Goal: Book appointment/travel/reservation

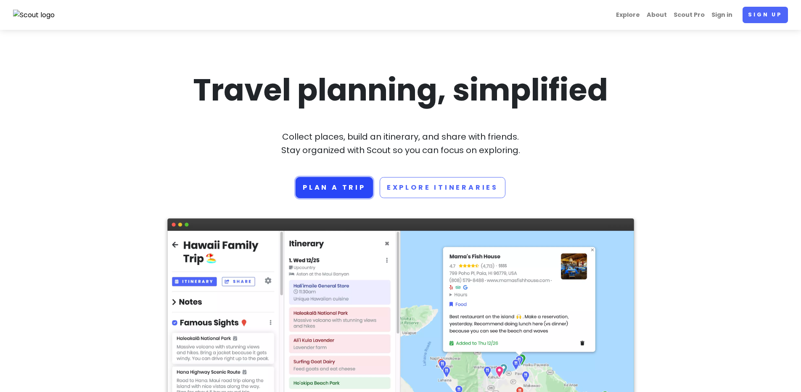
drag, startPoint x: 0, startPoint y: 0, endPoint x: 352, endPoint y: 185, distance: 397.6
click at [352, 185] on link "Plan a trip" at bounding box center [333, 187] width 77 height 21
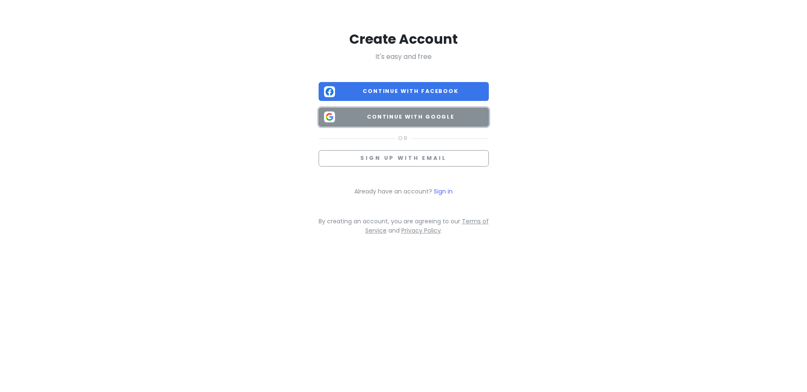
click at [408, 120] on span "Continue with Google" at bounding box center [410, 117] width 145 height 8
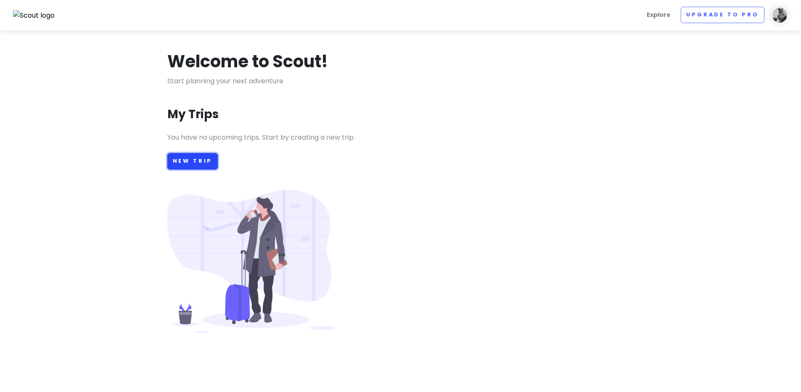
click at [193, 154] on link "New Trip" at bounding box center [192, 161] width 51 height 16
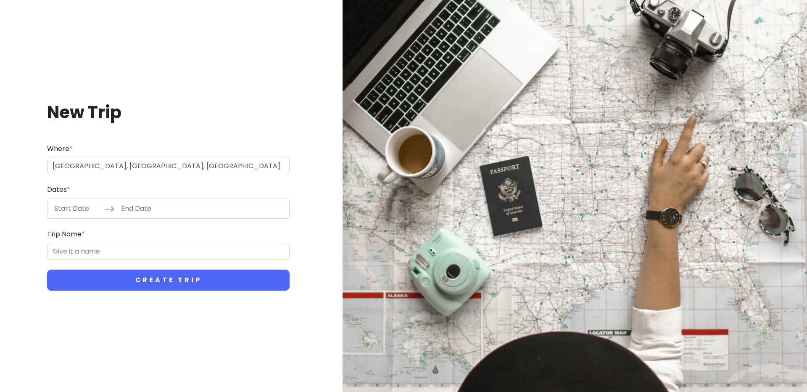
type input "[GEOGRAPHIC_DATA], [GEOGRAPHIC_DATA]"
type input "[GEOGRAPHIC_DATA] Trip"
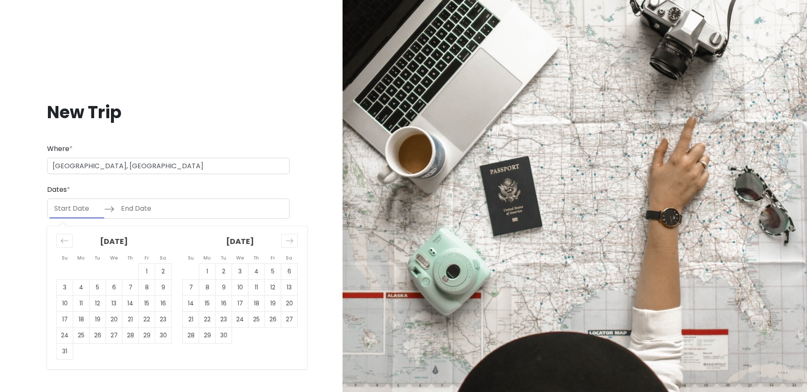
click at [80, 209] on input "Start Date" at bounding box center [77, 208] width 55 height 19
click at [293, 240] on icon "Move forward to switch to the next month." at bounding box center [289, 241] width 8 height 8
click at [196, 318] on td "16" at bounding box center [191, 319] width 16 height 16
click at [83, 210] on input "[DATE]" at bounding box center [77, 208] width 55 height 19
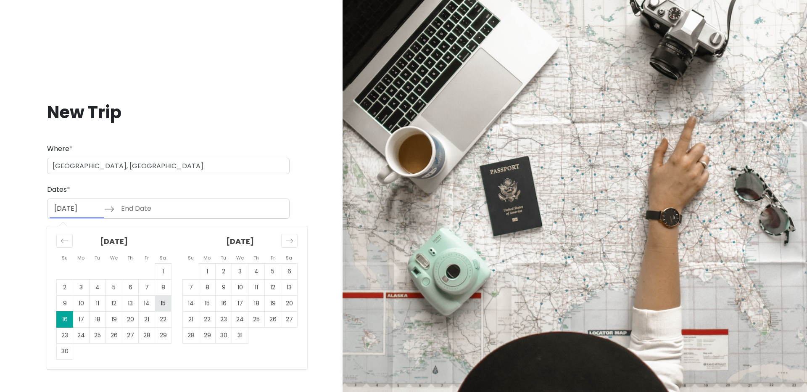
click at [159, 304] on td "15" at bounding box center [163, 303] width 16 height 16
type input "[DATE]"
click at [70, 314] on td "16" at bounding box center [65, 319] width 16 height 16
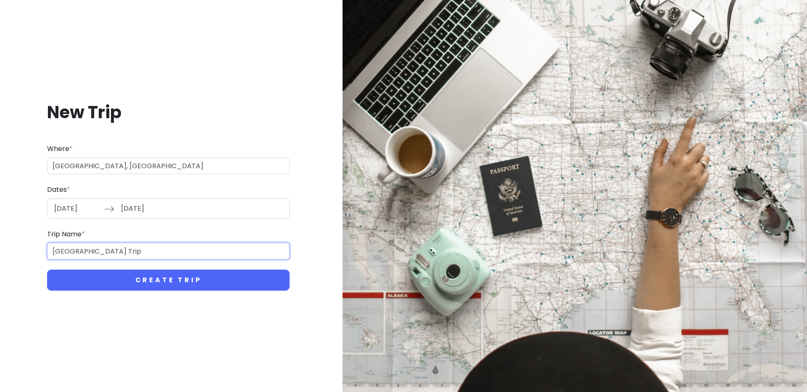
drag, startPoint x: 87, startPoint y: 250, endPoint x: 40, endPoint y: 248, distance: 47.1
click at [40, 248] on div "New Trip Where * [GEOGRAPHIC_DATA], [GEOGRAPHIC_DATA] Dates * [DATE] Navigate f…" at bounding box center [168, 195] width 323 height 229
click at [91, 248] on input "[GEOGRAPHIC_DATA] Trip" at bounding box center [168, 251] width 243 height 17
click at [157, 245] on input "[GEOGRAPHIC_DATA] Trip" at bounding box center [168, 251] width 243 height 17
click at [160, 204] on input "[DATE]" at bounding box center [143, 208] width 55 height 19
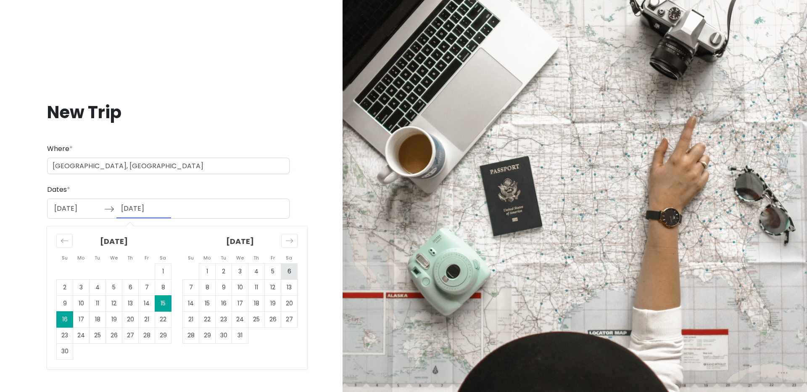
click at [293, 270] on td "6" at bounding box center [289, 271] width 16 height 16
type input "[DATE]"
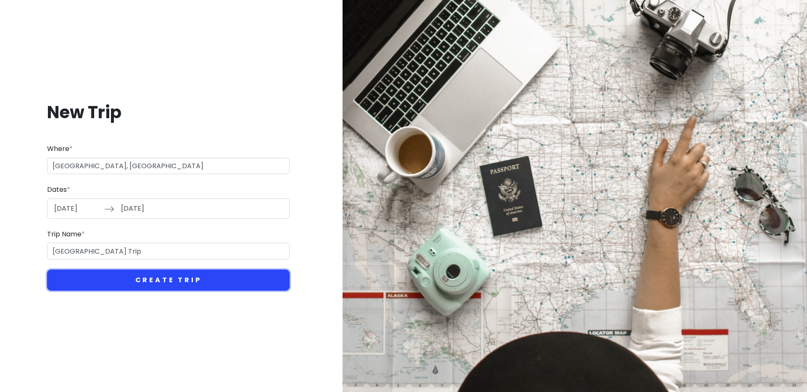
click at [160, 275] on button "Create Trip" at bounding box center [168, 279] width 243 height 21
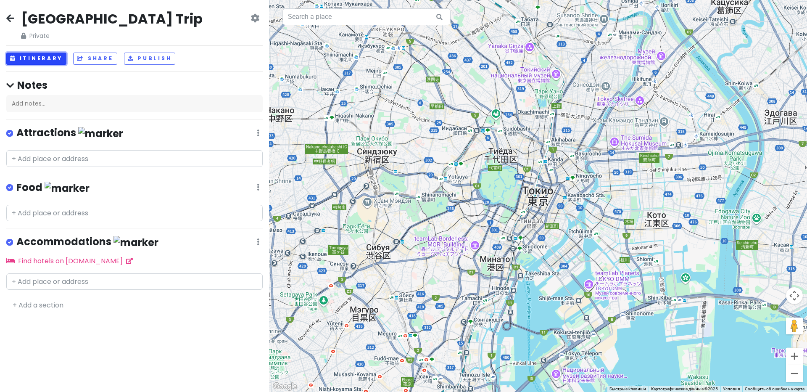
click at [40, 61] on button "Itinerary" at bounding box center [36, 59] width 60 height 12
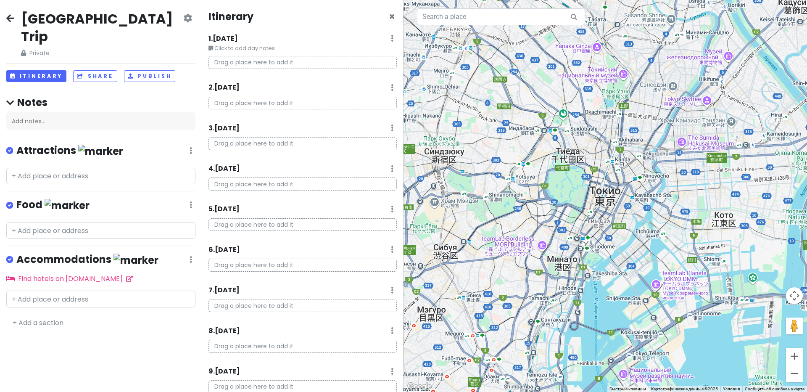
click at [238, 65] on p "Drag a place here to add it" at bounding box center [302, 62] width 188 height 13
click at [256, 62] on p "Drag a place here to add it" at bounding box center [302, 62] width 188 height 13
click at [254, 62] on p "Drag a place here to add it" at bounding box center [302, 62] width 188 height 13
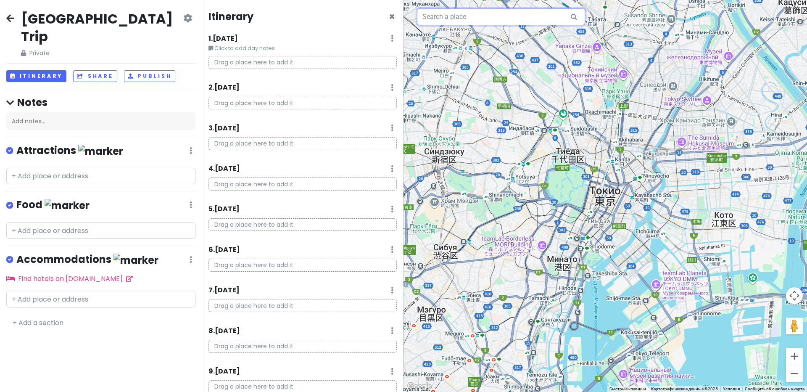
click at [455, 22] on input "text" at bounding box center [501, 16] width 168 height 17
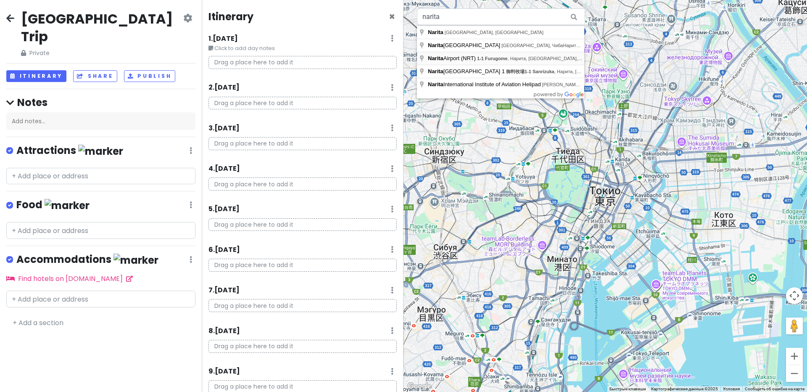
type input "[GEOGRAPHIC_DATA] (NRT), 1-1 Furugome, [GEOGRAPHIC_DATA], [GEOGRAPHIC_DATA], [G…"
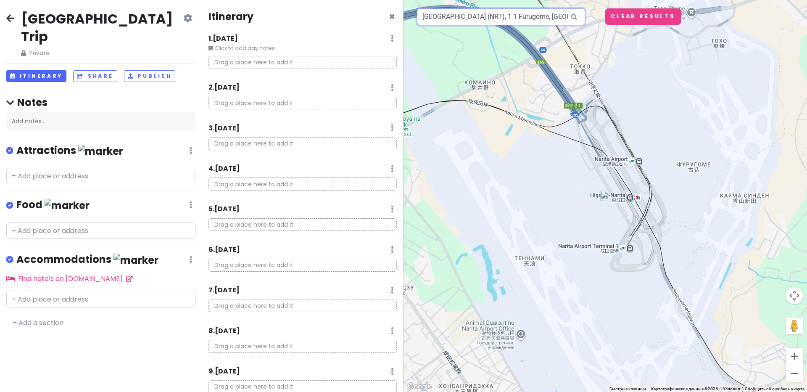
click at [483, 15] on input "[GEOGRAPHIC_DATA] (NRT), 1-1 Furugome, [GEOGRAPHIC_DATA], [GEOGRAPHIC_DATA], [G…" at bounding box center [501, 16] width 168 height 17
click at [329, 56] on p "Drag a place here to add it" at bounding box center [302, 62] width 188 height 13
click at [284, 60] on p "Drag a place here to add it" at bounding box center [302, 62] width 188 height 13
click at [230, 48] on small "Click to add day notes" at bounding box center [302, 48] width 188 height 8
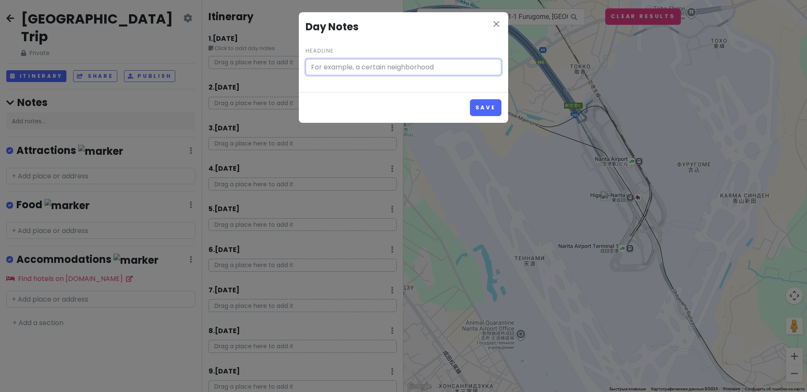
type input "Click to add day notes"
click at [498, 25] on icon "close" at bounding box center [496, 24] width 10 height 10
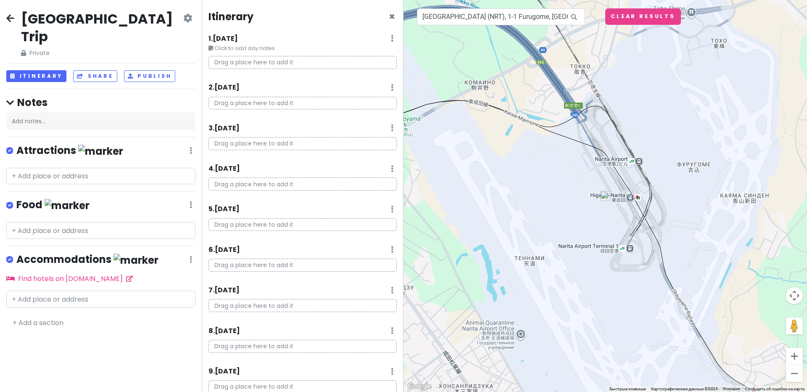
click at [16, 96] on h4 "Notes" at bounding box center [100, 102] width 189 height 13
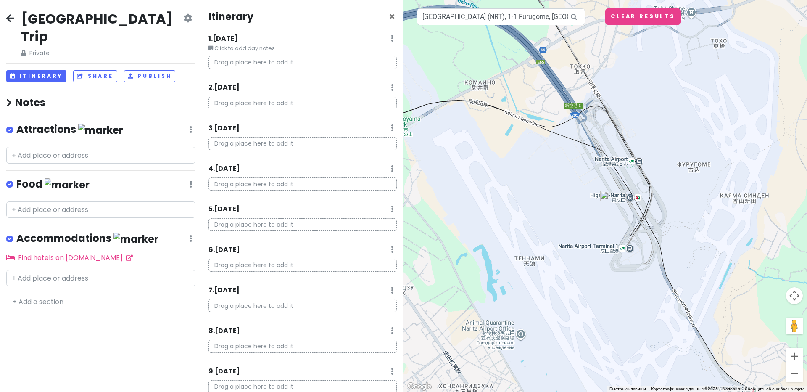
click at [15, 96] on h4 "Notes" at bounding box center [100, 102] width 189 height 13
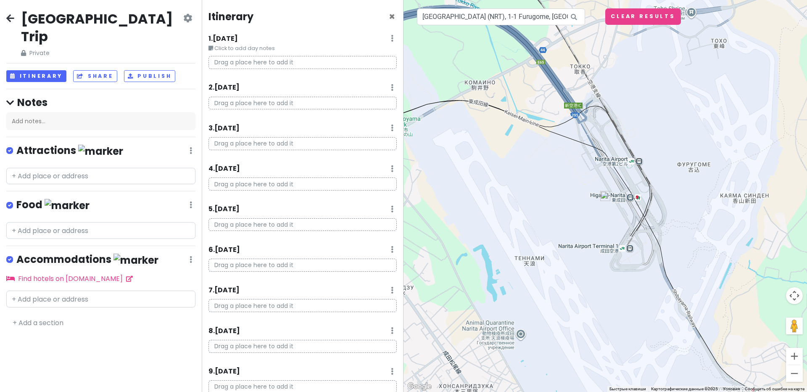
click at [243, 22] on h4 "Itinerary" at bounding box center [230, 16] width 45 height 13
click at [269, 62] on p "Drag a place here to add it" at bounding box center [302, 62] width 188 height 13
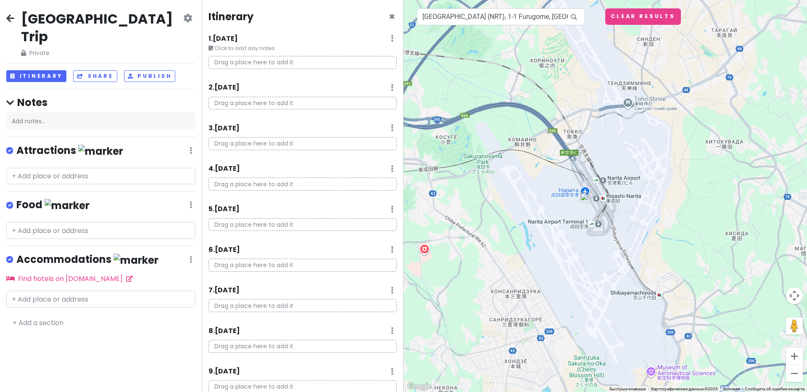
drag, startPoint x: 603, startPoint y: 201, endPoint x: 590, endPoint y: 197, distance: 13.7
click at [588, 197] on img at bounding box center [585, 197] width 10 height 10
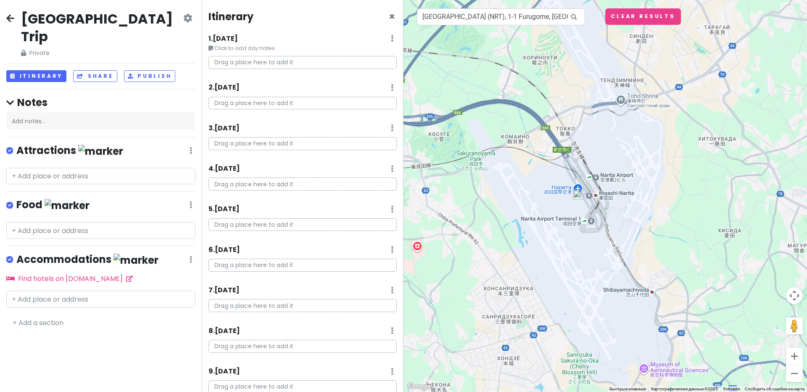
drag, startPoint x: 590, startPoint y: 197, endPoint x: 577, endPoint y: 194, distance: 12.5
click at [576, 194] on img at bounding box center [578, 195] width 10 height 10
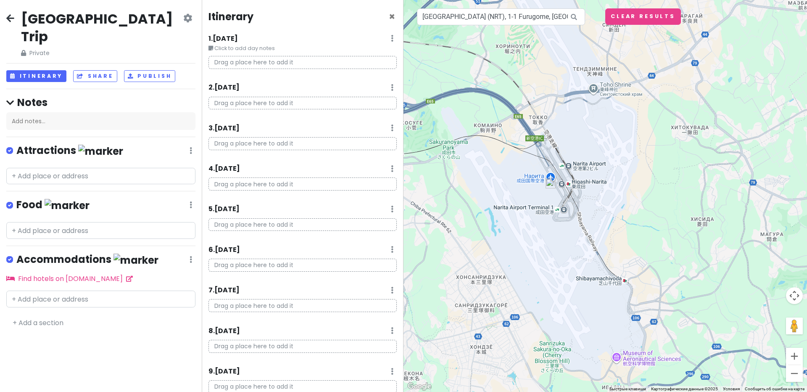
drag, startPoint x: 578, startPoint y: 194, endPoint x: 549, endPoint y: 183, distance: 31.1
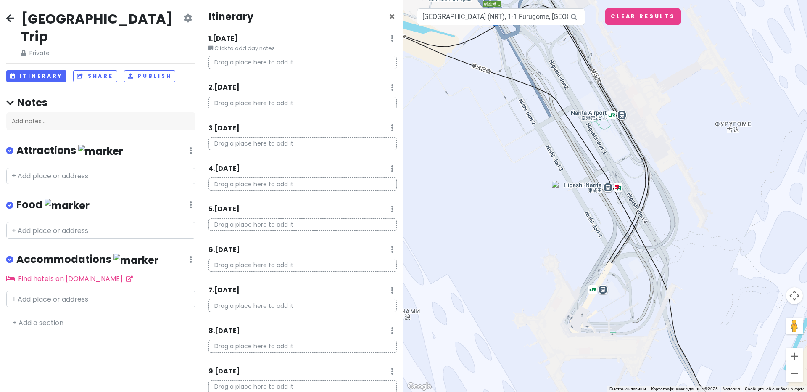
click at [556, 185] on img at bounding box center [556, 185] width 10 height 10
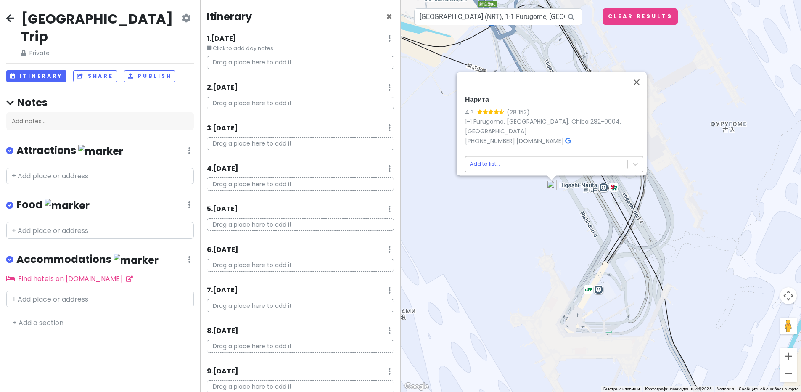
click at [494, 157] on body "[GEOGRAPHIC_DATA] Trip Private Change Dates Make a Copy Delete Trip Go Pro ⚡️ G…" at bounding box center [400, 196] width 801 height 392
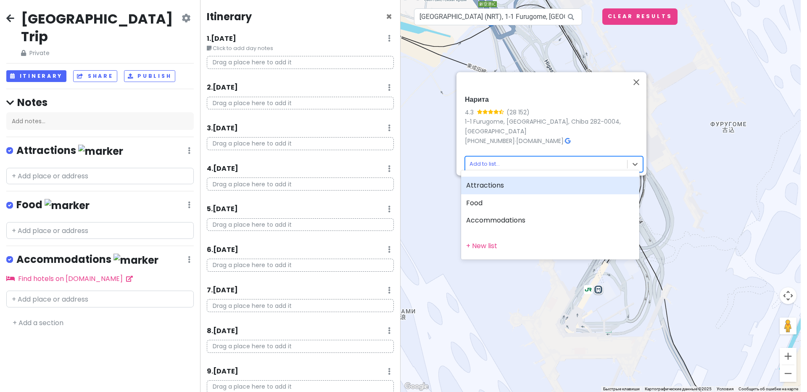
click at [586, 112] on div at bounding box center [403, 196] width 807 height 392
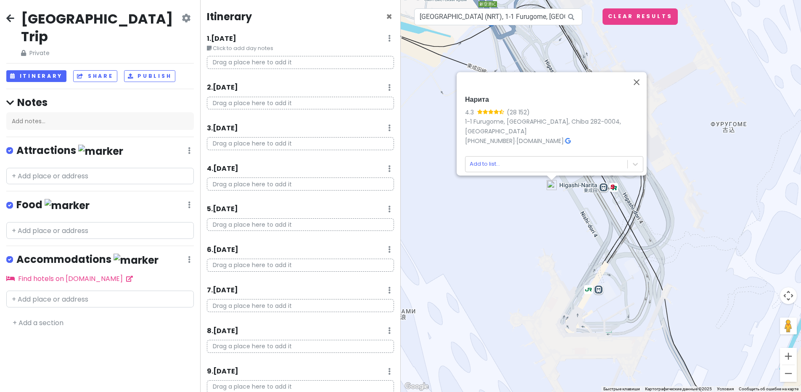
drag, startPoint x: 301, startPoint y: 62, endPoint x: 337, endPoint y: 72, distance: 37.2
click at [337, 72] on div "Drag a place here to add it" at bounding box center [299, 66] width 199 height 20
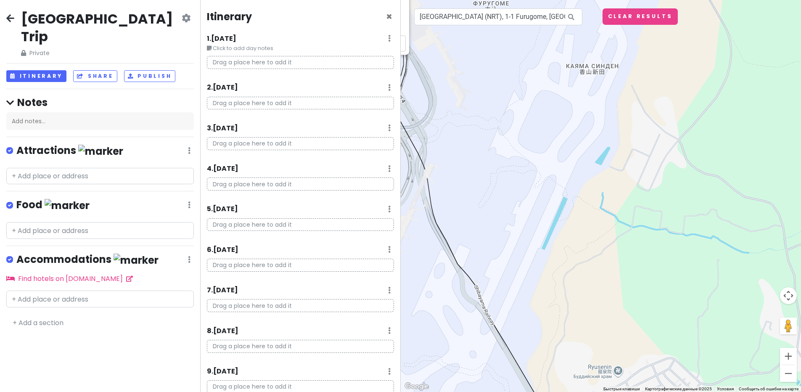
drag, startPoint x: 539, startPoint y: 184, endPoint x: 300, endPoint y: 63, distance: 267.3
click at [300, 63] on div "[GEOGRAPHIC_DATA] Trip Private Change Dates Make a Copy Delete Trip Go Pro ⚡️ G…" at bounding box center [400, 196] width 801 height 392
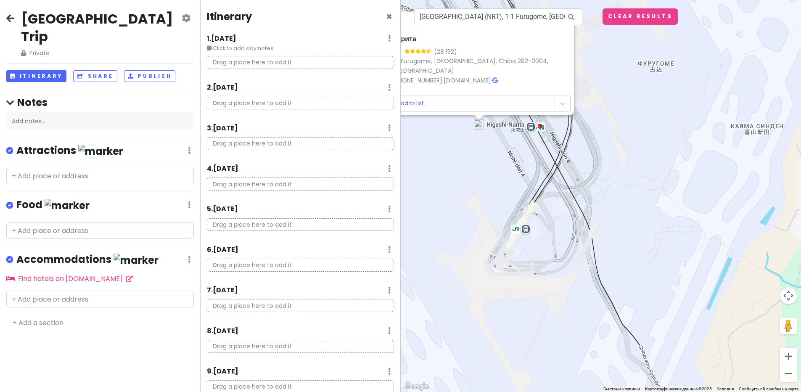
drag, startPoint x: 425, startPoint y: 105, endPoint x: 699, endPoint y: 216, distance: 295.2
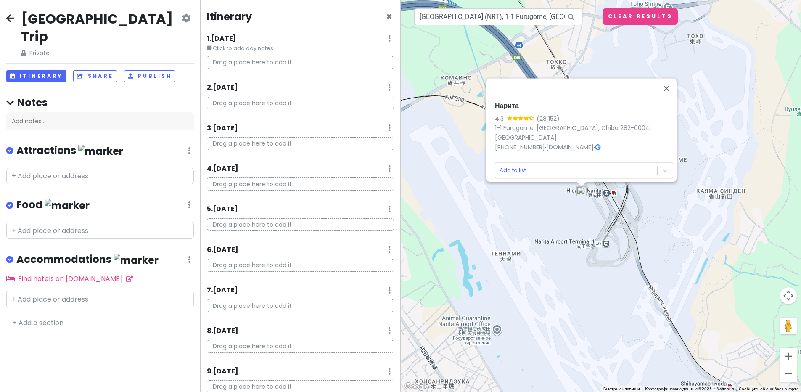
click at [348, 66] on p "Drag a place here to add it" at bounding box center [300, 62] width 187 height 13
click at [227, 35] on h6 "1 . [DATE]" at bounding box center [221, 38] width 29 height 9
click at [584, 194] on img at bounding box center [581, 191] width 10 height 10
click at [582, 192] on img at bounding box center [581, 191] width 10 height 10
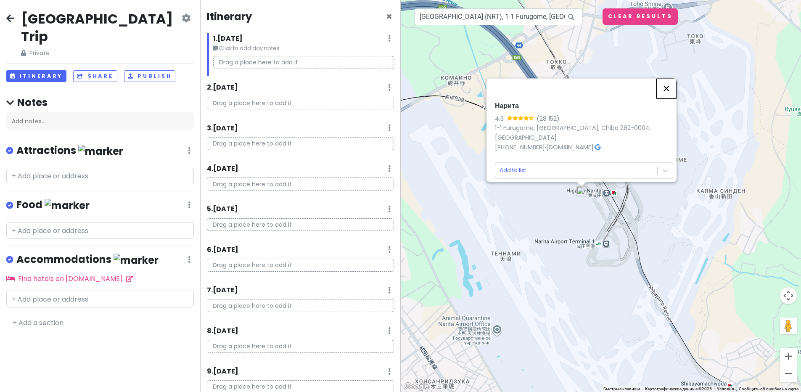
click at [665, 92] on button "Закрыть" at bounding box center [666, 88] width 20 height 20
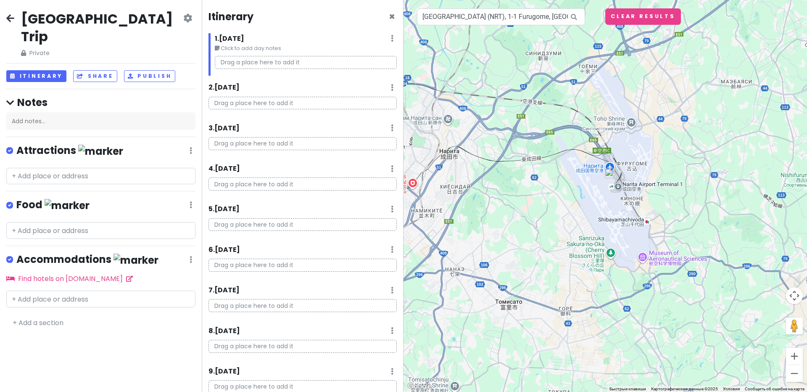
click at [610, 166] on div "Для навигации используйте клавиши со стрелками." at bounding box center [604, 196] width 403 height 392
click at [598, 166] on div at bounding box center [604, 196] width 403 height 392
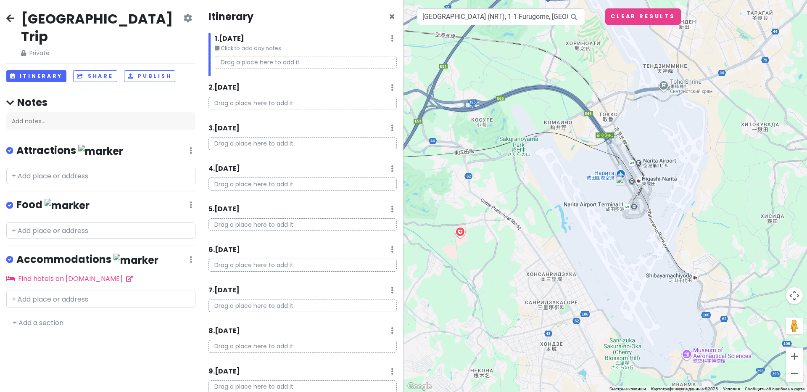
click at [621, 174] on div at bounding box center [604, 196] width 403 height 392
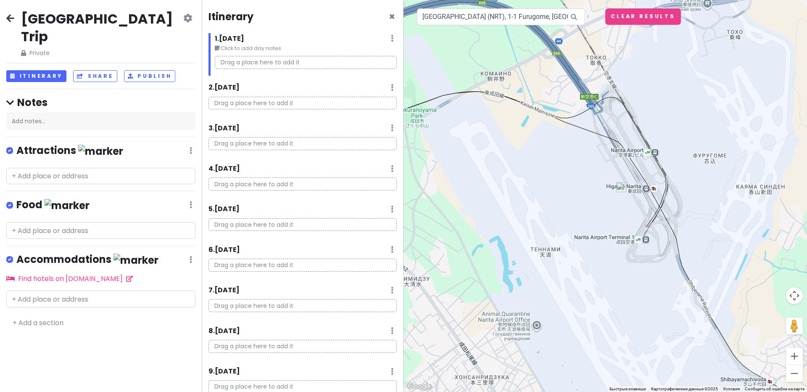
click at [272, 99] on p "Drag a place here to add it" at bounding box center [302, 103] width 188 height 13
click at [646, 190] on div at bounding box center [604, 196] width 403 height 392
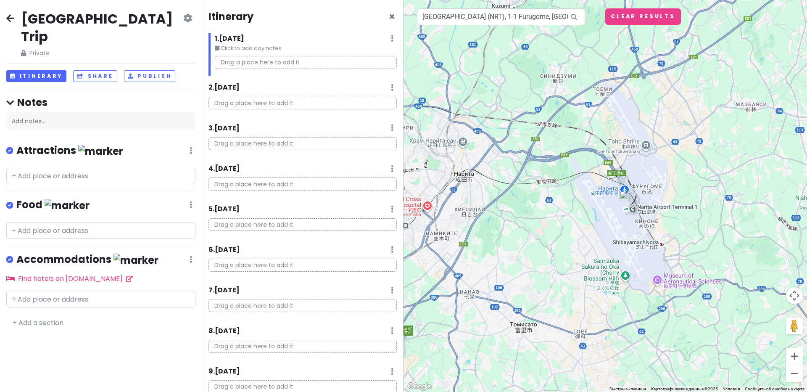
click at [624, 187] on div at bounding box center [604, 196] width 403 height 392
click at [624, 192] on div at bounding box center [604, 196] width 403 height 392
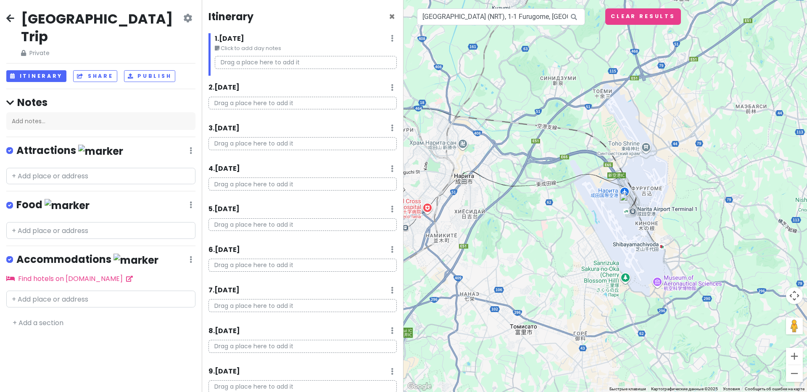
click at [624, 192] on div at bounding box center [604, 196] width 403 height 392
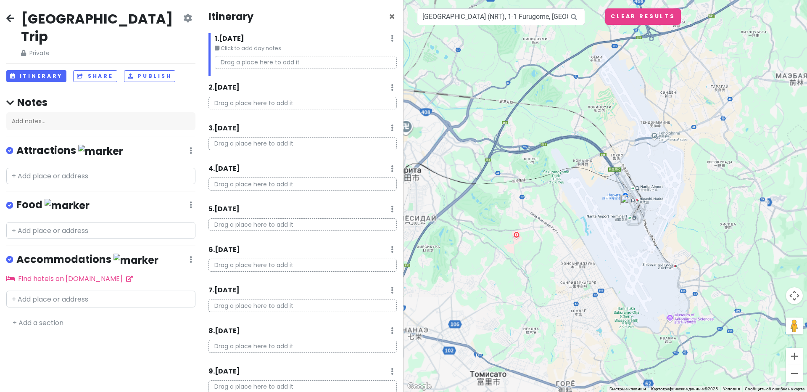
click at [624, 192] on div at bounding box center [604, 196] width 403 height 392
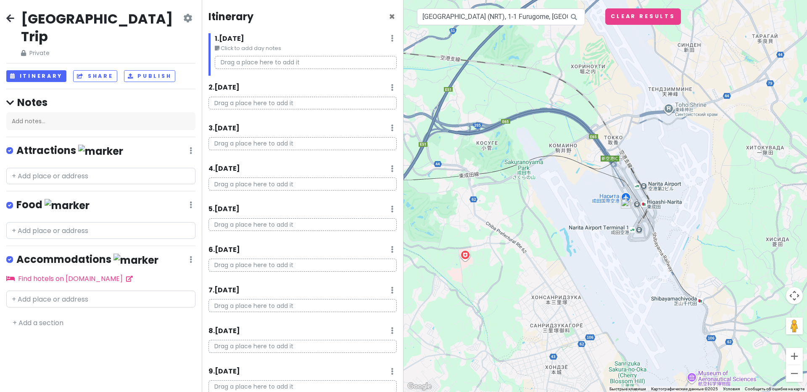
click at [626, 194] on div at bounding box center [604, 196] width 403 height 392
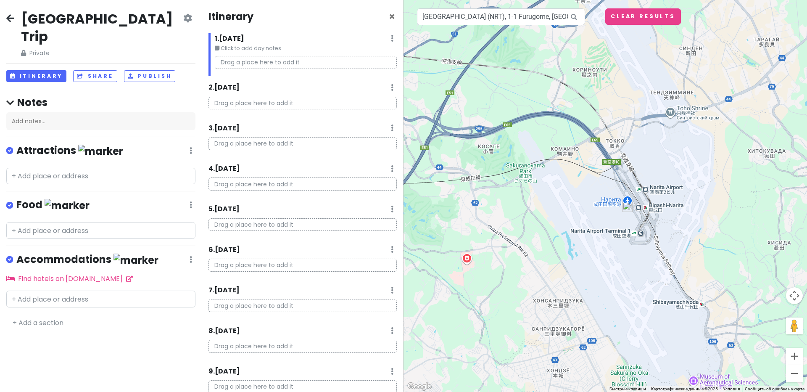
click at [626, 199] on div at bounding box center [604, 196] width 403 height 392
click at [627, 200] on div at bounding box center [604, 196] width 403 height 392
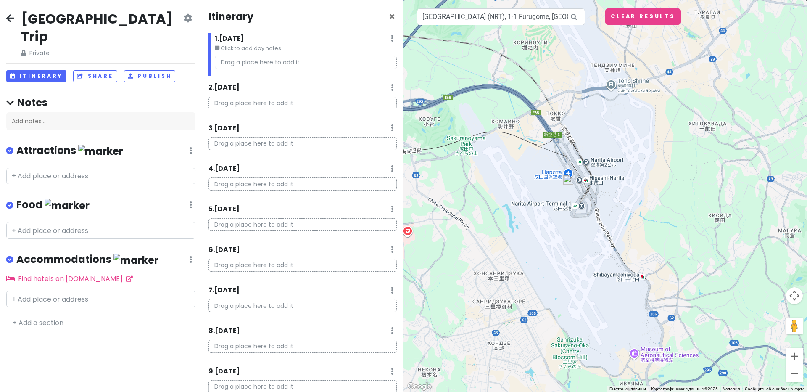
drag, startPoint x: 627, startPoint y: 200, endPoint x: 565, endPoint y: 173, distance: 67.6
click at [565, 173] on div at bounding box center [604, 196] width 403 height 392
click at [265, 49] on small "Click to add day notes" at bounding box center [306, 48] width 182 height 8
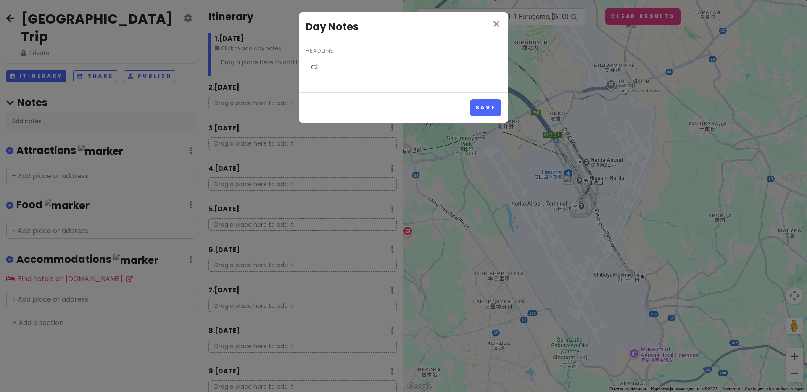
type input "C"
type input "Arrival -"
click at [470, 99] on button "Save" at bounding box center [486, 107] width 32 height 16
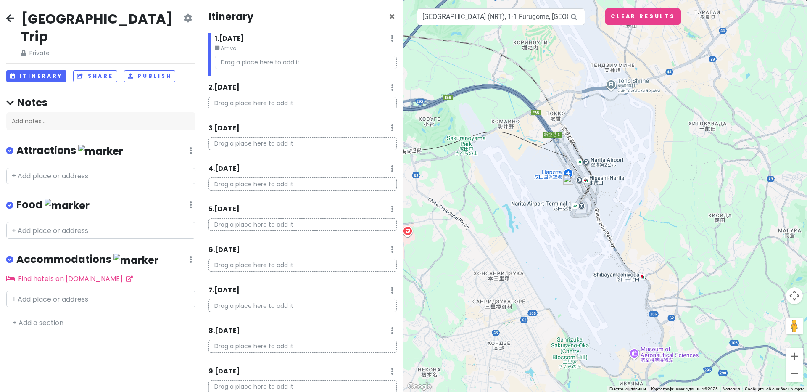
click at [237, 48] on small "Arrival -" at bounding box center [306, 48] width 182 height 8
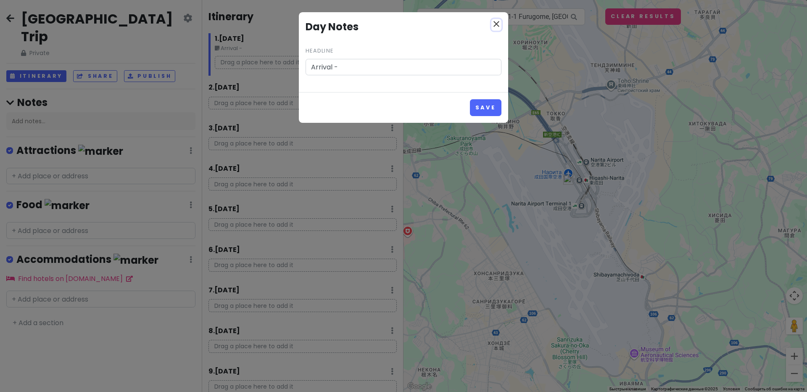
click at [493, 26] on icon "close" at bounding box center [496, 24] width 10 height 10
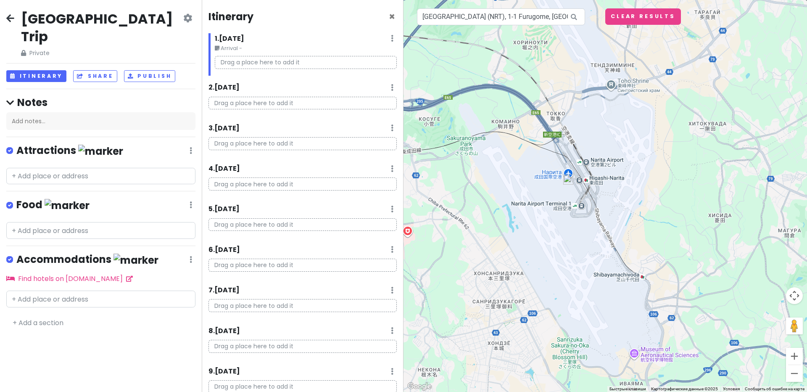
click at [383, 37] on div "1 . [DATE] Edit Day Notes Delete Day" at bounding box center [306, 40] width 182 height 14
click at [385, 37] on div "1 . [DATE] Edit Day Notes Delete Day" at bounding box center [306, 40] width 182 height 14
click at [391, 37] on icon at bounding box center [392, 38] width 3 height 7
click at [300, 63] on p "Drag a place here to add it" at bounding box center [306, 62] width 182 height 13
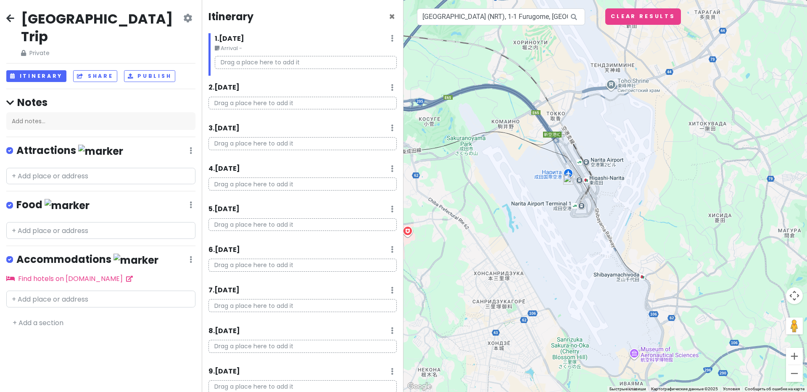
click at [261, 64] on p "Drag a place here to add it" at bounding box center [306, 62] width 182 height 13
click at [46, 112] on div "Add notes..." at bounding box center [100, 121] width 189 height 18
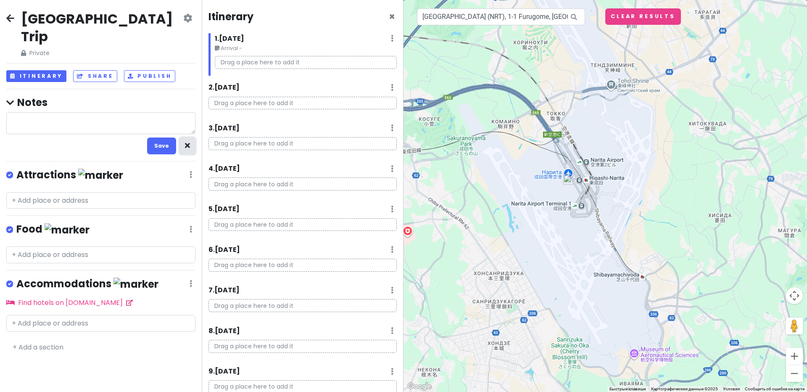
click at [183, 137] on button "button" at bounding box center [187, 145] width 16 height 16
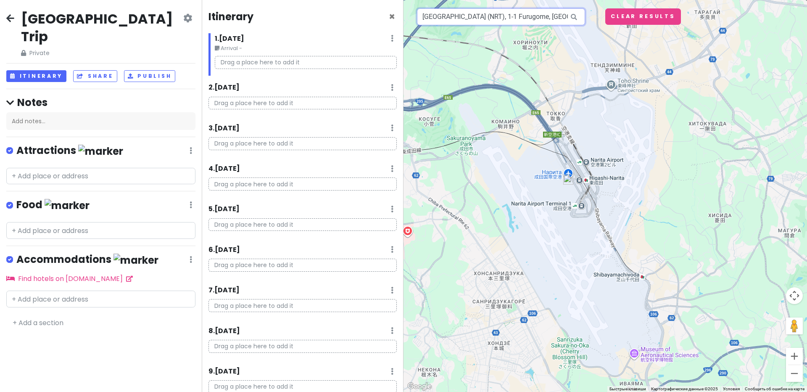
drag, startPoint x: 509, startPoint y: 21, endPoint x: 465, endPoint y: 18, distance: 44.2
click at [465, 18] on input "[GEOGRAPHIC_DATA] (NRT), 1-1 Furugome, [GEOGRAPHIC_DATA], [GEOGRAPHIC_DATA], [G…" at bounding box center [501, 16] width 168 height 17
click at [321, 69] on p "Drag a place here to add it" at bounding box center [306, 62] width 182 height 13
click at [312, 65] on p "Drag a place here to add it" at bounding box center [306, 62] width 182 height 13
click at [290, 63] on p "Drag a place here to add it" at bounding box center [306, 62] width 182 height 13
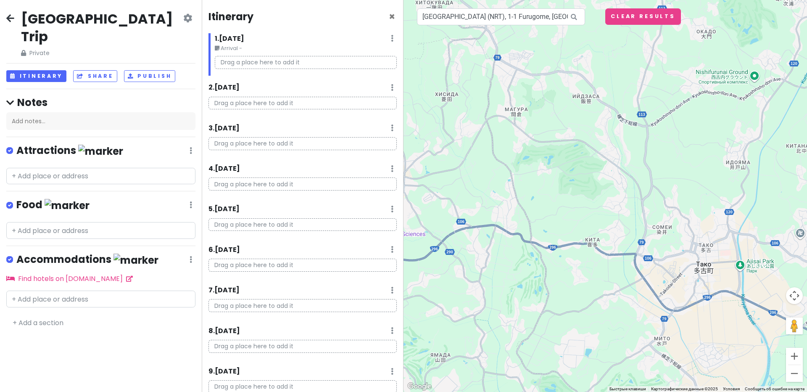
drag, startPoint x: 570, startPoint y: 182, endPoint x: 291, endPoint y: 59, distance: 305.6
click at [291, 59] on div "[GEOGRAPHIC_DATA] Trip Private Change Dates Make a Copy Delete Trip Go Pro ⚡️ G…" at bounding box center [403, 196] width 807 height 392
click at [269, 95] on div "2 . [DATE] Add Day Notes Delete Day" at bounding box center [302, 89] width 188 height 14
click at [269, 101] on p "Drag a place here to add it" at bounding box center [302, 103] width 188 height 13
click at [240, 86] on h6 "2 . [DATE]" at bounding box center [223, 87] width 31 height 9
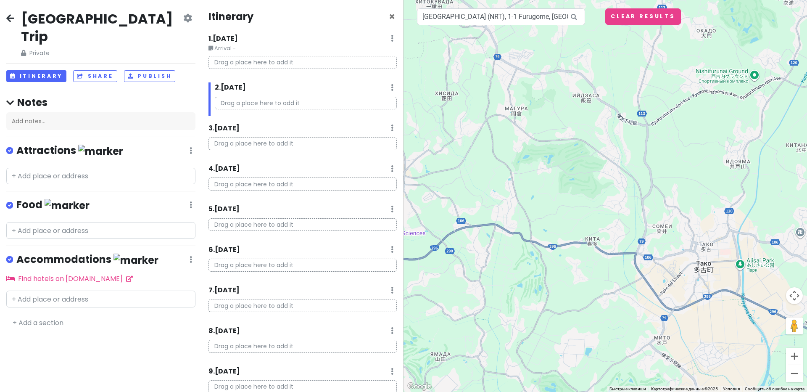
click at [263, 39] on div "1 . [DATE] Edit Day Notes Delete Day" at bounding box center [302, 40] width 188 height 14
click at [220, 40] on h6 "1 . [DATE]" at bounding box center [222, 38] width 29 height 9
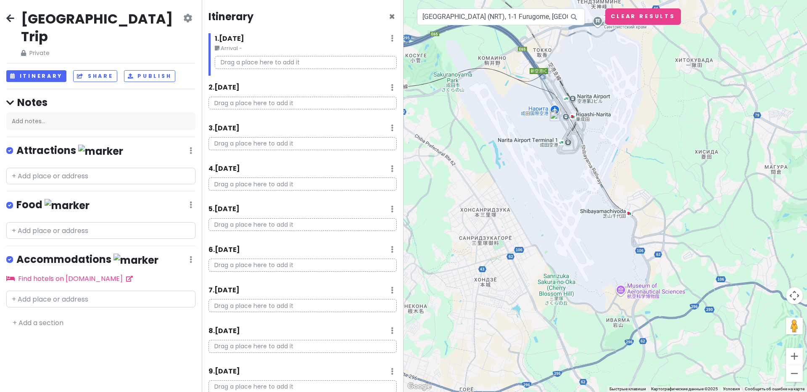
drag, startPoint x: 468, startPoint y: 150, endPoint x: 727, endPoint y: 209, distance: 266.0
click at [727, 209] on div "Для навигации используйте клавиши со стрелками." at bounding box center [604, 196] width 403 height 392
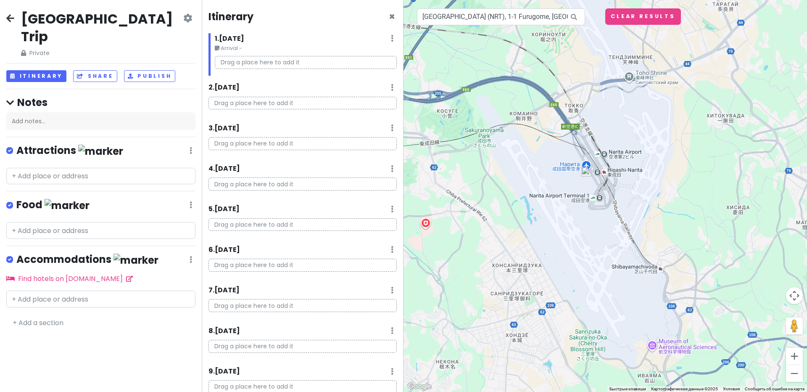
drag, startPoint x: 639, startPoint y: 155, endPoint x: 622, endPoint y: 197, distance: 45.1
click at [622, 197] on div "Для навигации используйте клавиши со стрелками." at bounding box center [604, 196] width 403 height 392
click at [585, 163] on div "Для навигации используйте клавиши со стрелками." at bounding box center [604, 196] width 403 height 392
click at [618, 16] on button "Clear Results" at bounding box center [643, 16] width 76 height 16
click at [587, 166] on div "Для навигации используйте клавиши со стрелками." at bounding box center [604, 196] width 403 height 392
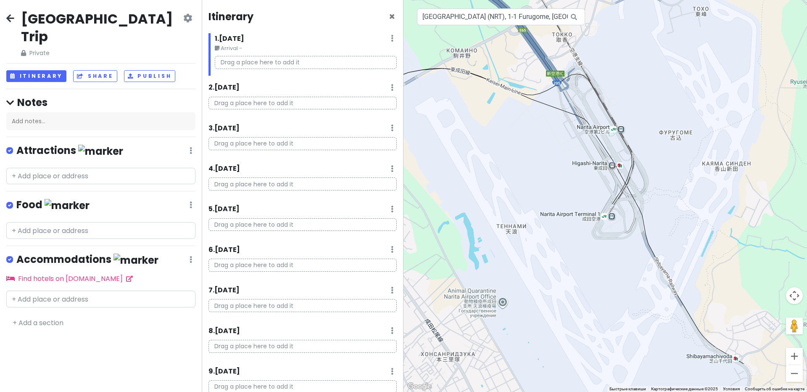
drag, startPoint x: 587, startPoint y: 166, endPoint x: 625, endPoint y: 173, distance: 39.4
click at [625, 173] on div "Для навигации используйте клавиши со стрелками." at bounding box center [604, 196] width 403 height 392
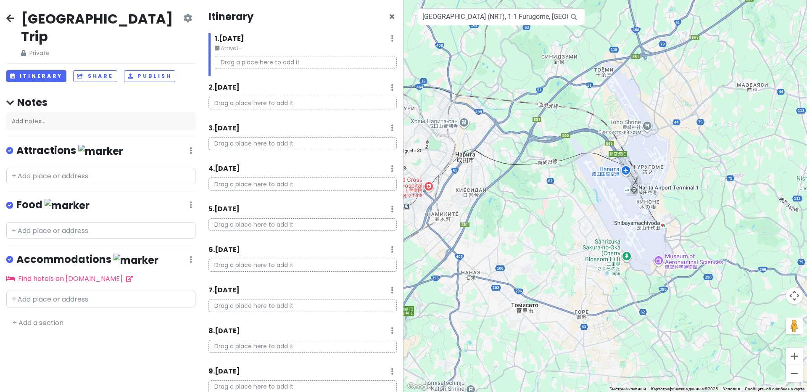
click at [622, 171] on div "Для навигации используйте клавиши со стрелками." at bounding box center [604, 196] width 403 height 392
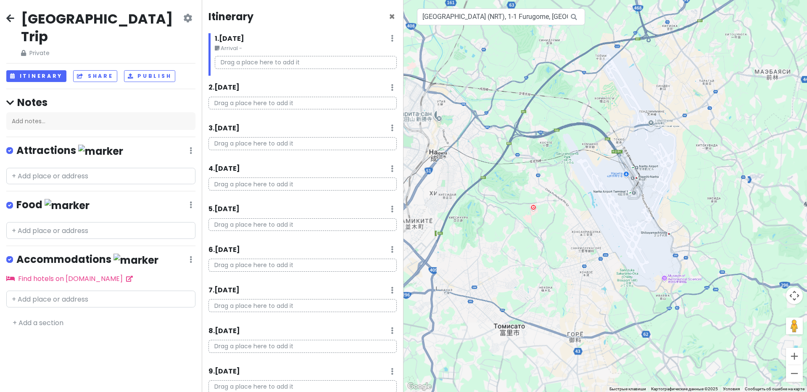
click at [622, 171] on div "Для навигации используйте клавиши со стрелками." at bounding box center [604, 196] width 403 height 392
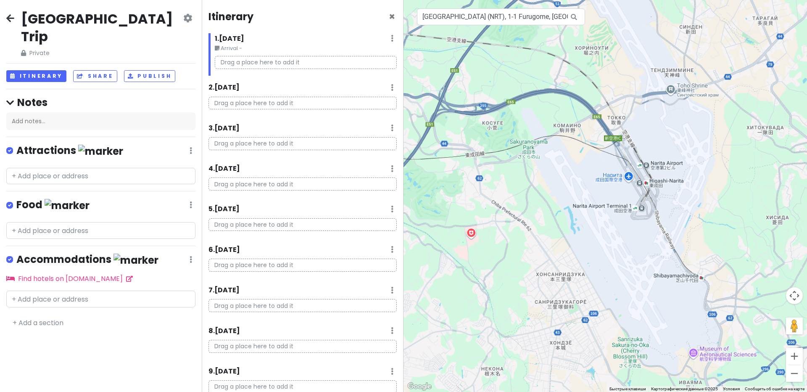
click at [622, 171] on div "Для навигации используйте клавиши со стрелками." at bounding box center [604, 196] width 403 height 392
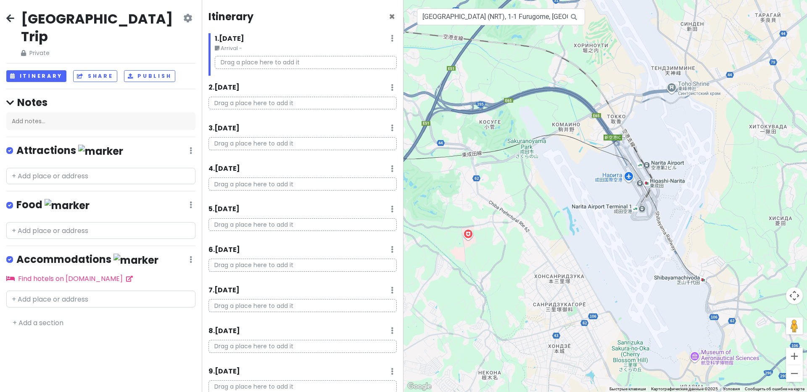
click at [622, 171] on div "Для навигации используйте клавиши со стрелками." at bounding box center [604, 196] width 403 height 392
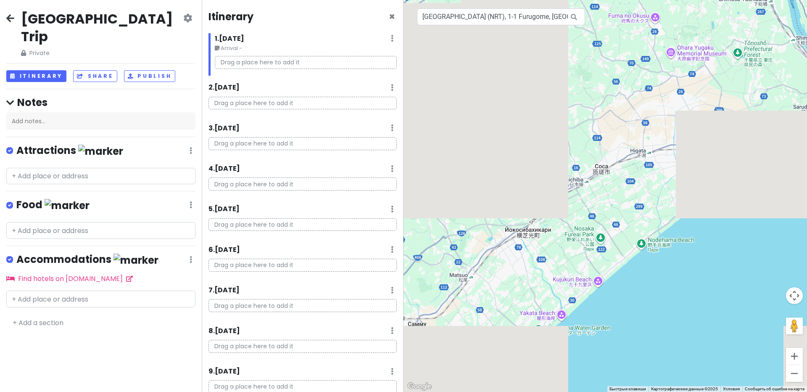
drag, startPoint x: 623, startPoint y: 171, endPoint x: 372, endPoint y: 67, distance: 271.7
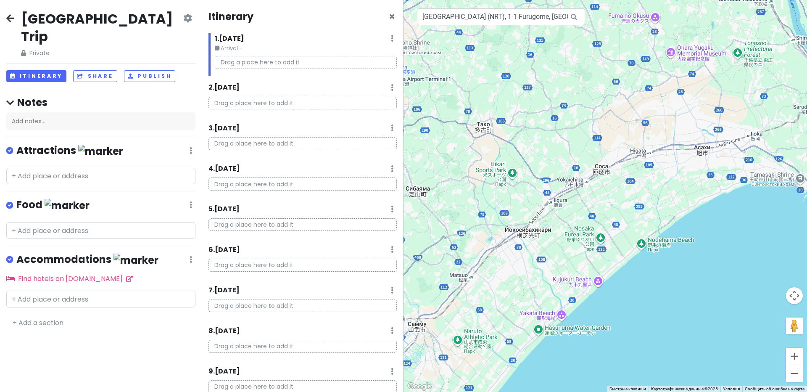
click at [372, 67] on div "[GEOGRAPHIC_DATA] Trip Private Change Dates Make a Copy Delete Trip Go Pro ⚡️ G…" at bounding box center [403, 196] width 807 height 392
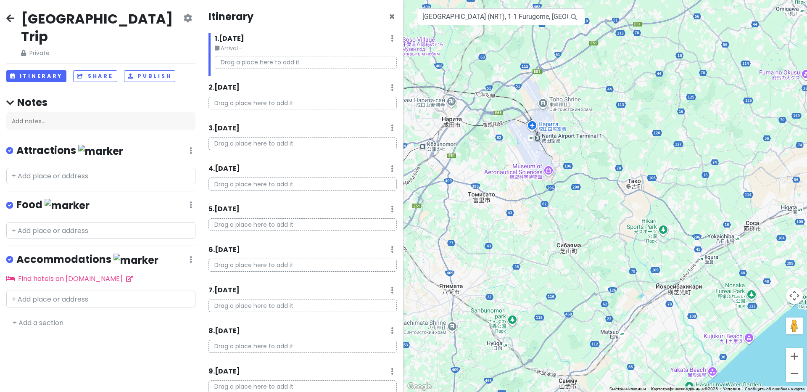
drag, startPoint x: 439, startPoint y: 100, endPoint x: 598, endPoint y: 161, distance: 171.1
click at [598, 161] on div "Для навигации используйте клавиши со стрелками." at bounding box center [604, 196] width 403 height 392
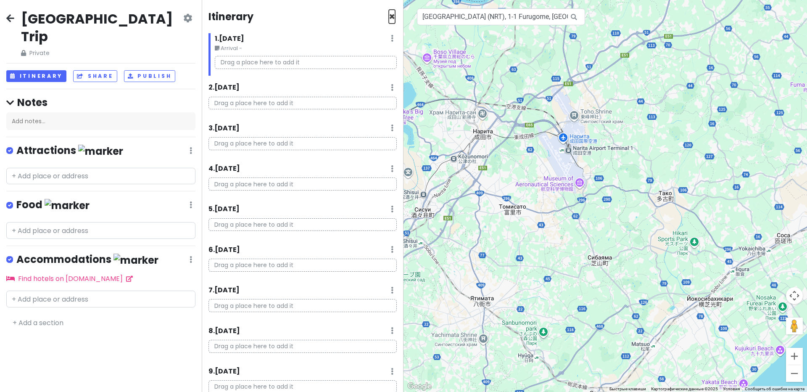
click at [389, 13] on span "×" at bounding box center [392, 17] width 6 height 14
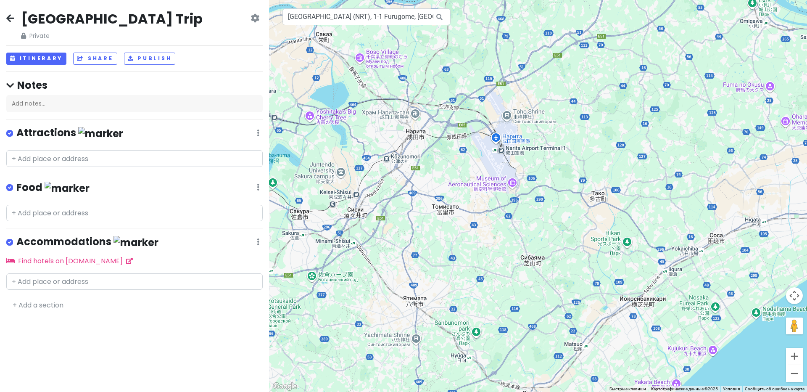
click at [498, 140] on div "Для навигации используйте клавиши со стрелками." at bounding box center [538, 196] width 538 height 392
click at [253, 20] on icon at bounding box center [254, 18] width 9 height 7
click at [100, 30] on div "[GEOGRAPHIC_DATA] Trip Private Change Dates Make a Copy Delete Trip Go Pro ⚡️ G…" at bounding box center [134, 25] width 256 height 30
click at [50, 55] on button "Itinerary" at bounding box center [36, 59] width 60 height 12
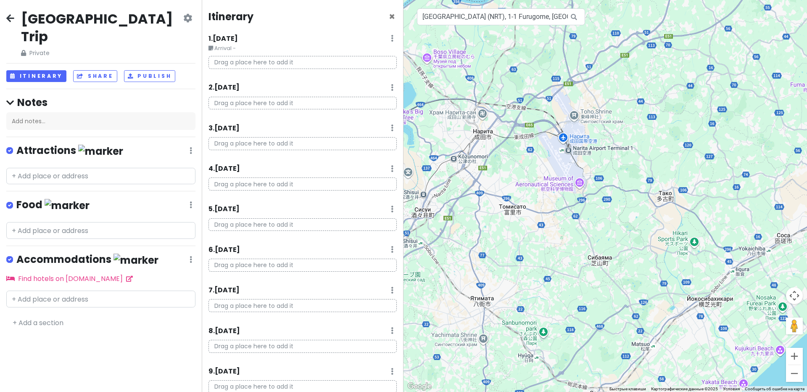
click at [391, 39] on icon at bounding box center [392, 38] width 3 height 7
click at [319, 56] on p "Drag a place here to add it" at bounding box center [302, 62] width 188 height 13
click at [316, 61] on p "Drag a place here to add it" at bounding box center [302, 62] width 188 height 13
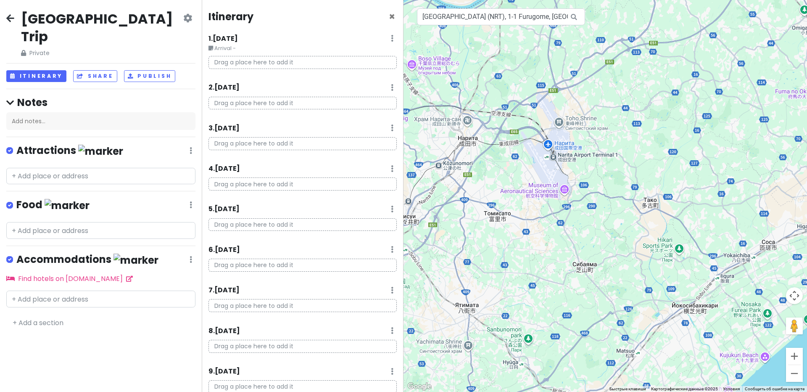
drag, startPoint x: 563, startPoint y: 137, endPoint x: 543, endPoint y: 143, distance: 21.0
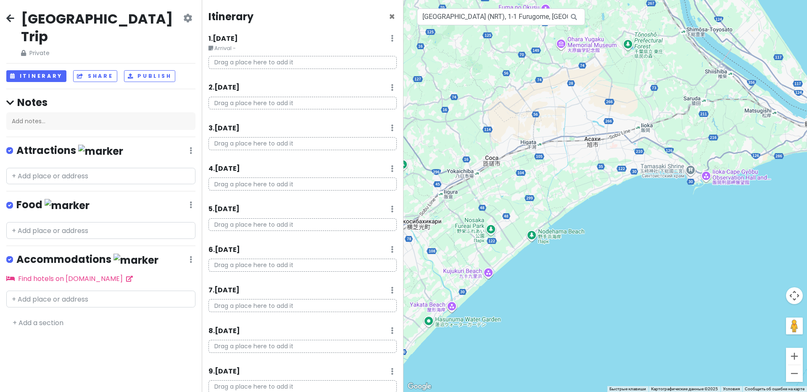
drag, startPoint x: 546, startPoint y: 143, endPoint x: 268, endPoint y: 59, distance: 290.2
click at [268, 59] on div "[GEOGRAPHIC_DATA] Trip Private Change Dates Make a Copy Delete Trip Go Pro ⚡️ G…" at bounding box center [403, 196] width 807 height 392
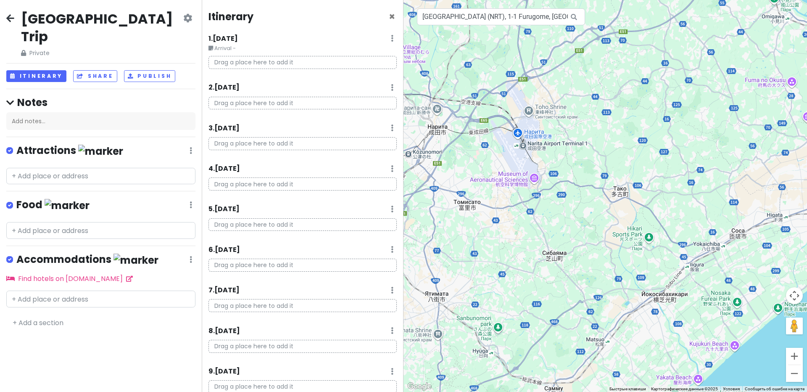
drag, startPoint x: 454, startPoint y: 113, endPoint x: 704, endPoint y: 187, distance: 260.4
click at [704, 187] on div "Для навигации используйте клавиши со стрелками." at bounding box center [604, 196] width 403 height 392
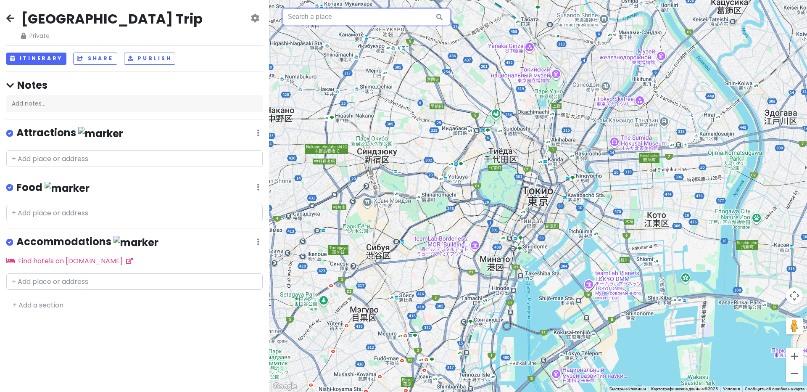
click at [324, 18] on input "text" at bounding box center [366, 16] width 168 height 17
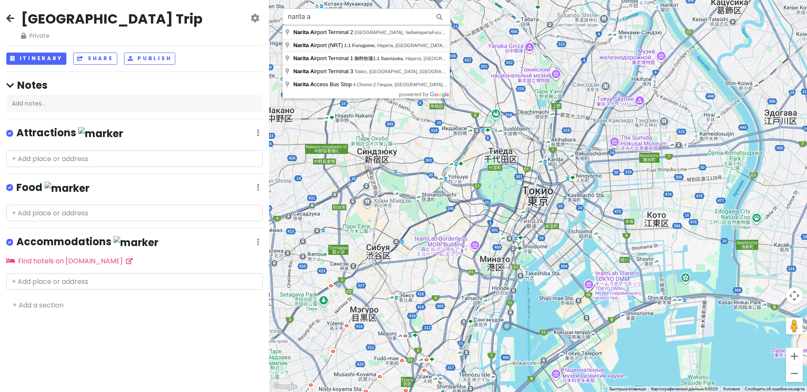
type input "Narita Airport (NRT), 1-1 Furugome, Нарита, Чиба, Япония"
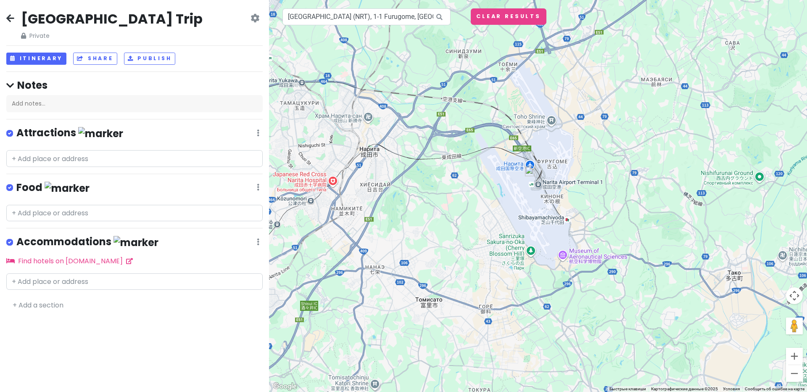
click at [532, 165] on div at bounding box center [538, 196] width 538 height 392
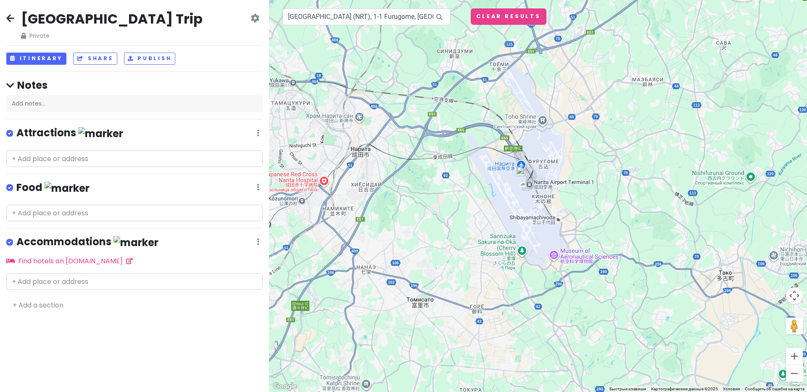
drag, startPoint x: 507, startPoint y: 166, endPoint x: 498, endPoint y: 166, distance: 8.8
click at [498, 166] on div at bounding box center [538, 196] width 538 height 392
drag, startPoint x: 498, startPoint y: 166, endPoint x: 493, endPoint y: 167, distance: 6.1
click at [51, 53] on button "Itinerary" at bounding box center [36, 59] width 60 height 12
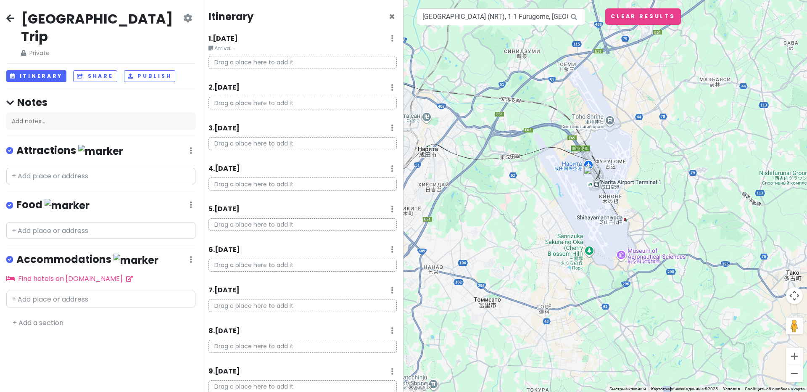
click at [235, 59] on p "Drag a place here to add it" at bounding box center [302, 62] width 188 height 13
click at [257, 62] on p "Drag a place here to add it" at bounding box center [302, 62] width 188 height 13
click at [383, 40] on div "1 . [DATE] Edit Day Notes Delete Day" at bounding box center [302, 40] width 188 height 14
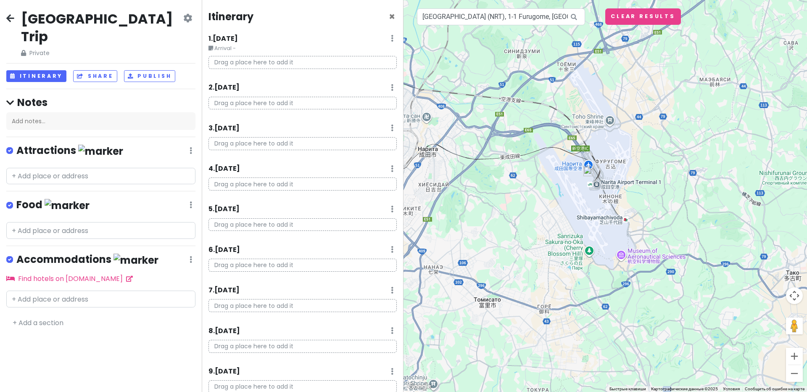
click at [384, 40] on div "1 . [DATE] Edit Day Notes Delete Day" at bounding box center [302, 40] width 188 height 14
click at [391, 40] on icon at bounding box center [392, 38] width 3 height 7
click at [305, 61] on p "Drag a place here to add it" at bounding box center [302, 62] width 188 height 13
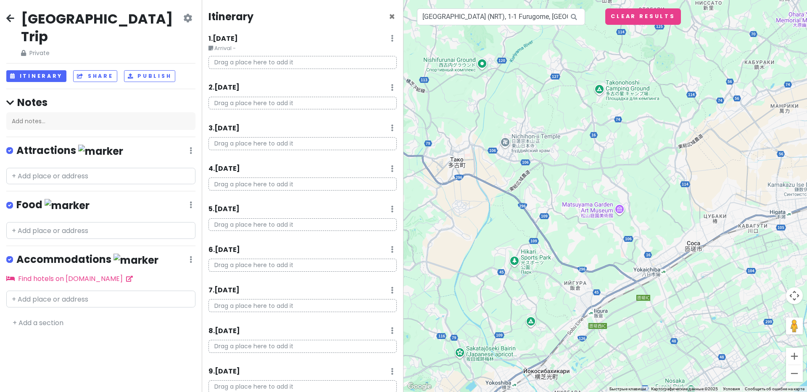
drag, startPoint x: 591, startPoint y: 170, endPoint x: 254, endPoint y: 57, distance: 355.1
click at [254, 57] on div "[GEOGRAPHIC_DATA] Trip Private Change Dates Make a Copy Delete Trip Go Pro ⚡️ G…" at bounding box center [403, 196] width 807 height 392
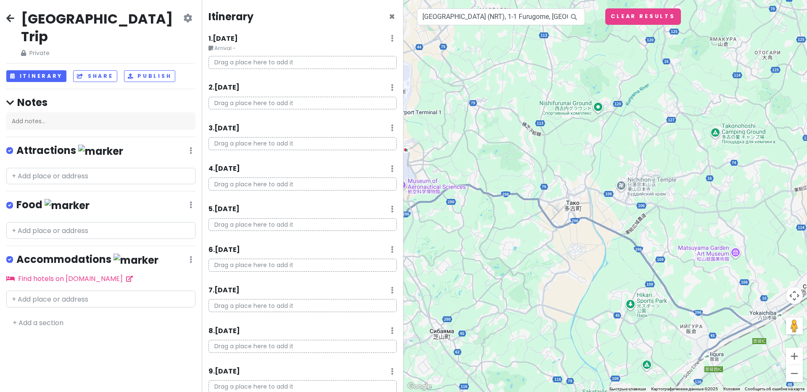
drag, startPoint x: 463, startPoint y: 131, endPoint x: 627, endPoint y: 191, distance: 174.2
click at [627, 191] on div "Для навигации используйте клавиши со стрелками." at bounding box center [604, 196] width 403 height 392
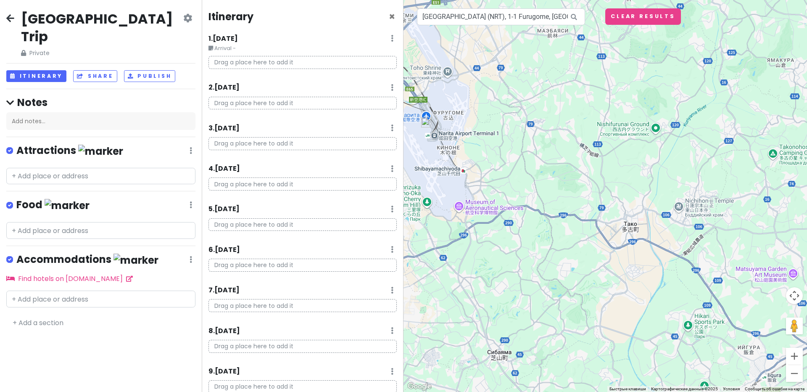
drag, startPoint x: 465, startPoint y: 141, endPoint x: 554, endPoint y: 172, distance: 94.0
click at [554, 172] on div "Для навигации используйте клавиши со стрелками." at bounding box center [604, 196] width 403 height 392
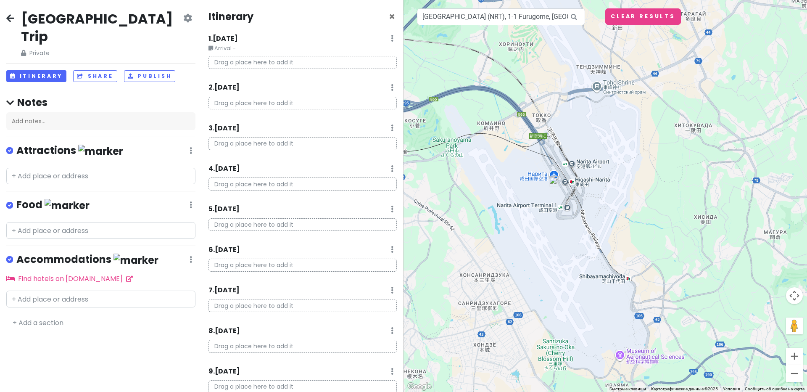
drag, startPoint x: 561, startPoint y: 170, endPoint x: 477, endPoint y: 158, distance: 85.3
click at [477, 158] on div "Для навигации используйте клавиши со стрелками." at bounding box center [604, 196] width 403 height 392
